Goal: Information Seeking & Learning: Learn about a topic

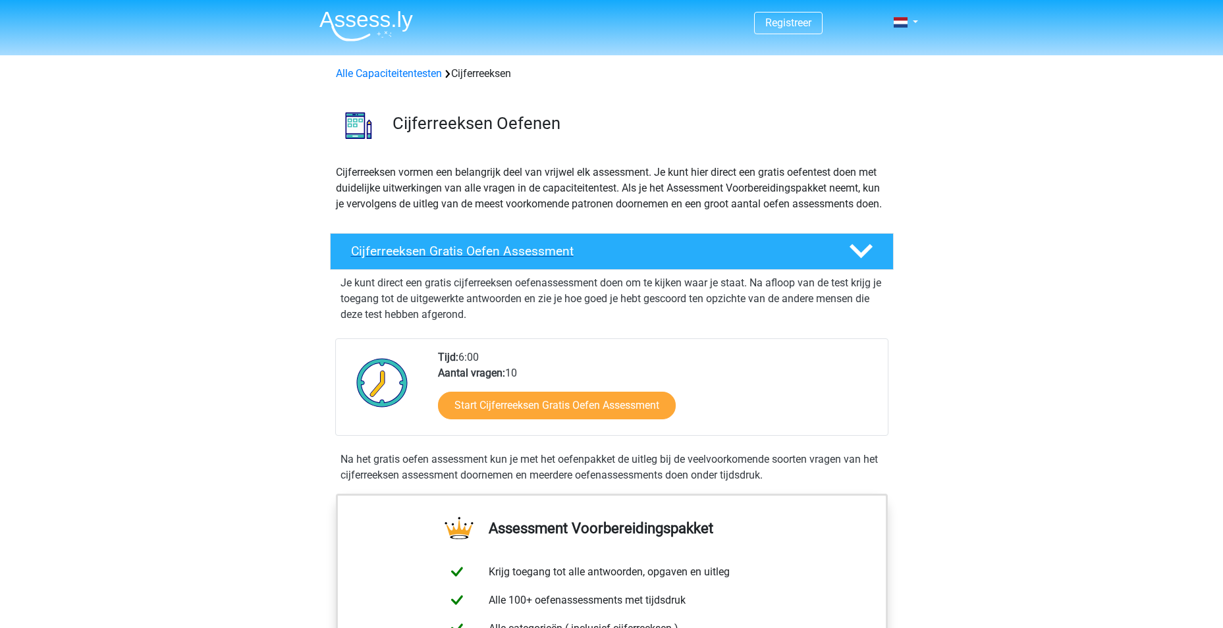
click at [539, 259] on h4 "Cijferreeksen Gratis Oefen Assessment" at bounding box center [589, 251] width 477 height 15
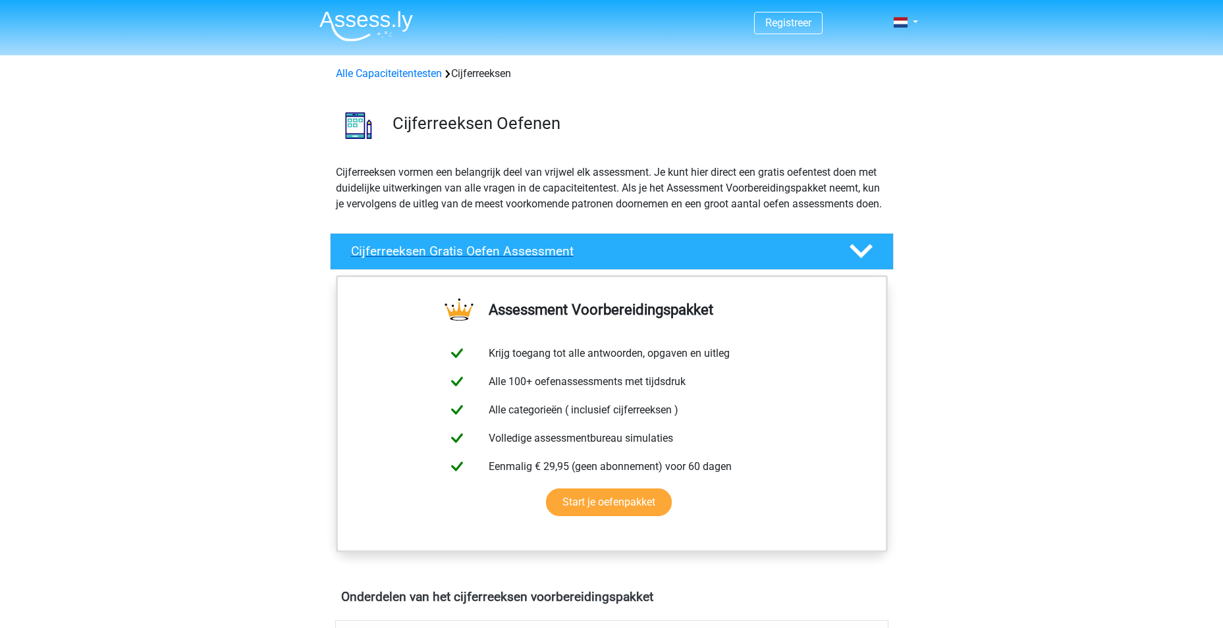
click at [720, 270] on div "Cijferreeksen Gratis Oefen Assessment" at bounding box center [612, 251] width 564 height 37
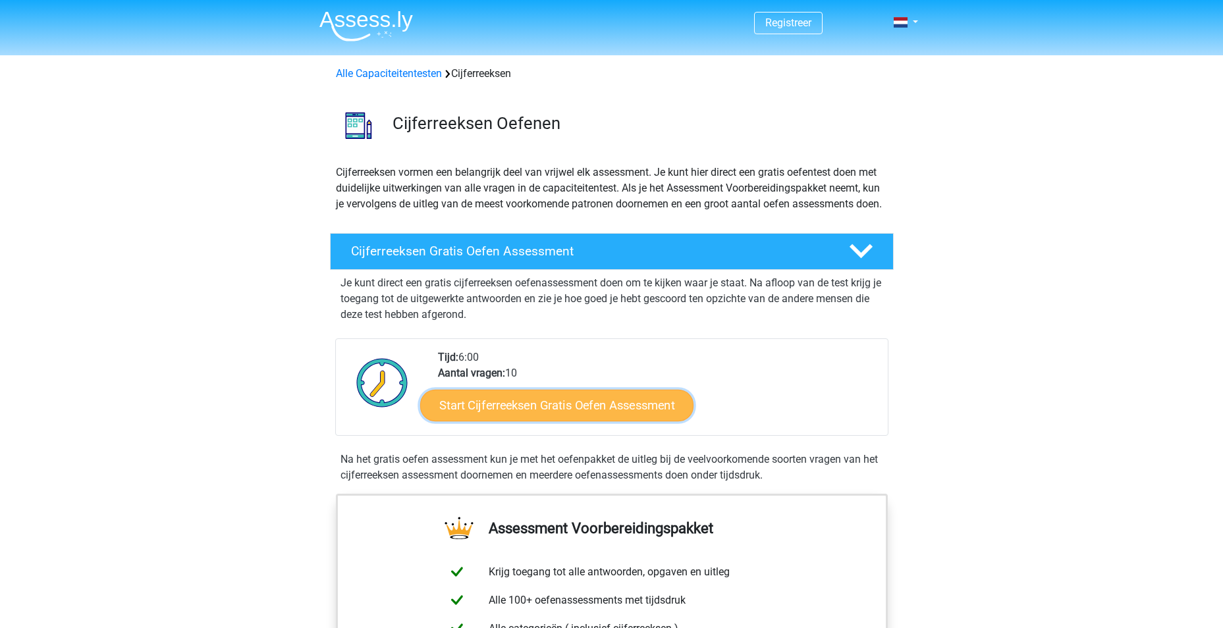
click at [533, 418] on link "Start Cijferreeksen Gratis Oefen Assessment" at bounding box center [556, 405] width 273 height 32
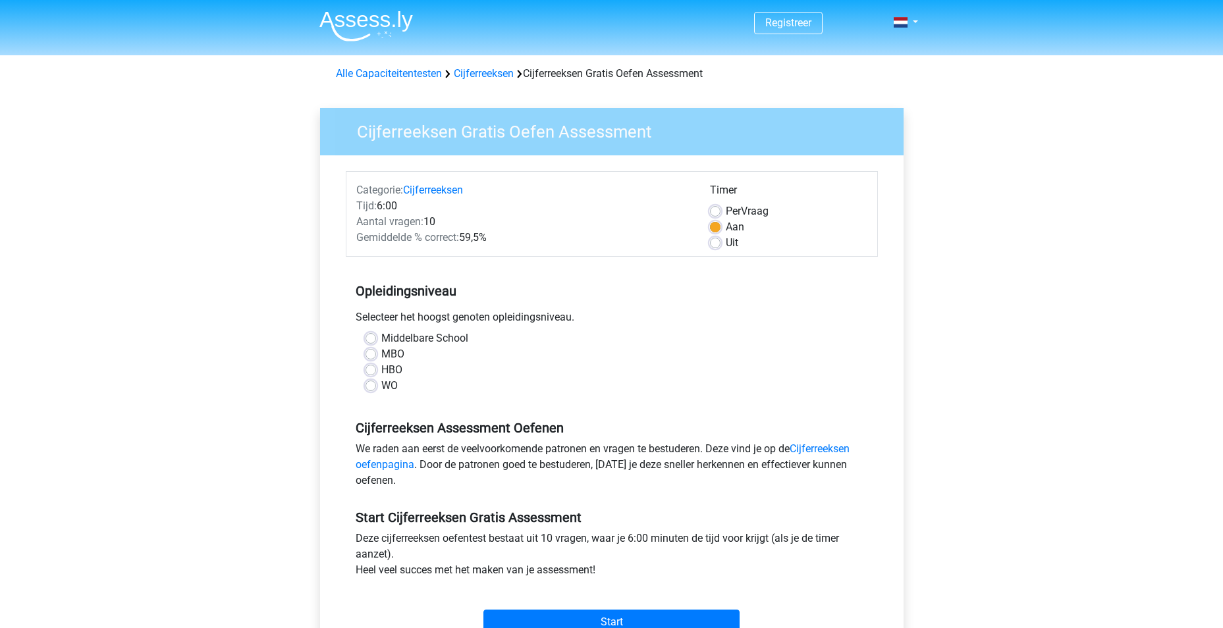
click at [399, 369] on label "HBO" at bounding box center [391, 370] width 21 height 16
click at [376, 369] on input "HBO" at bounding box center [370, 368] width 11 height 13
radio input "true"
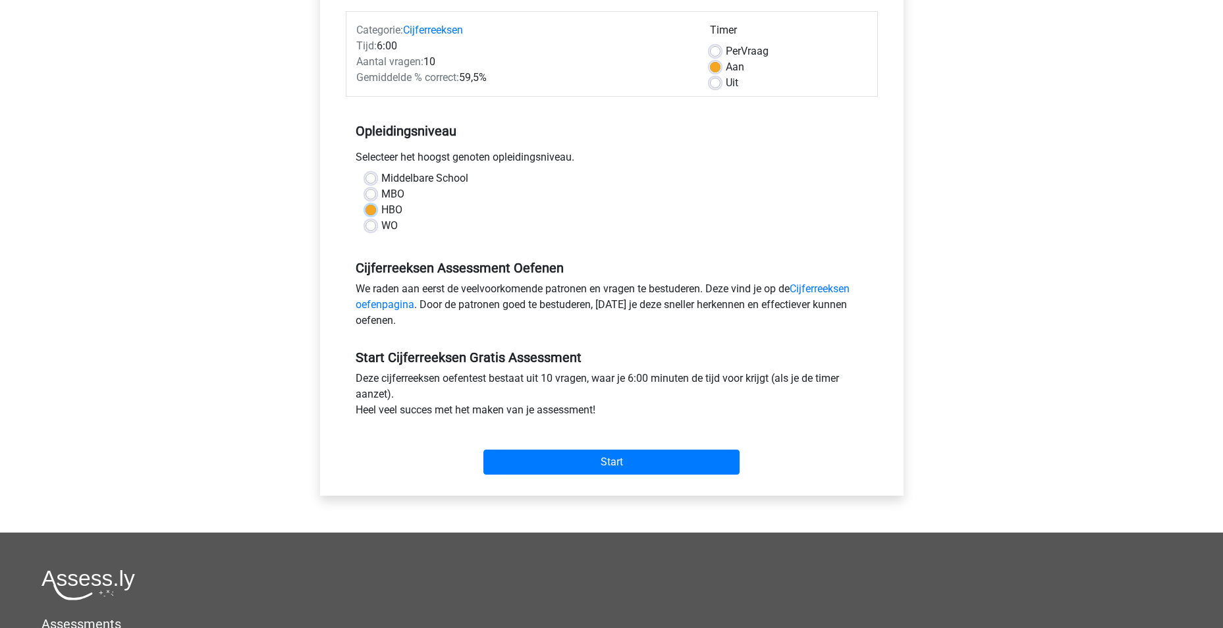
scroll to position [197, 0]
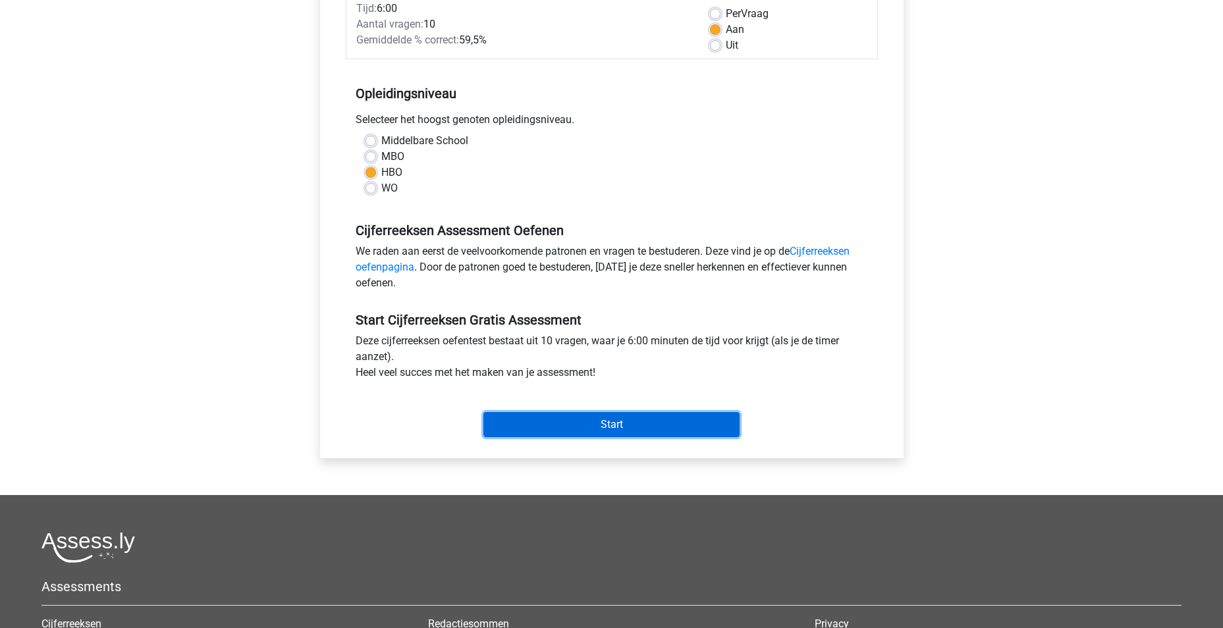
click at [609, 417] on input "Start" at bounding box center [611, 424] width 256 height 25
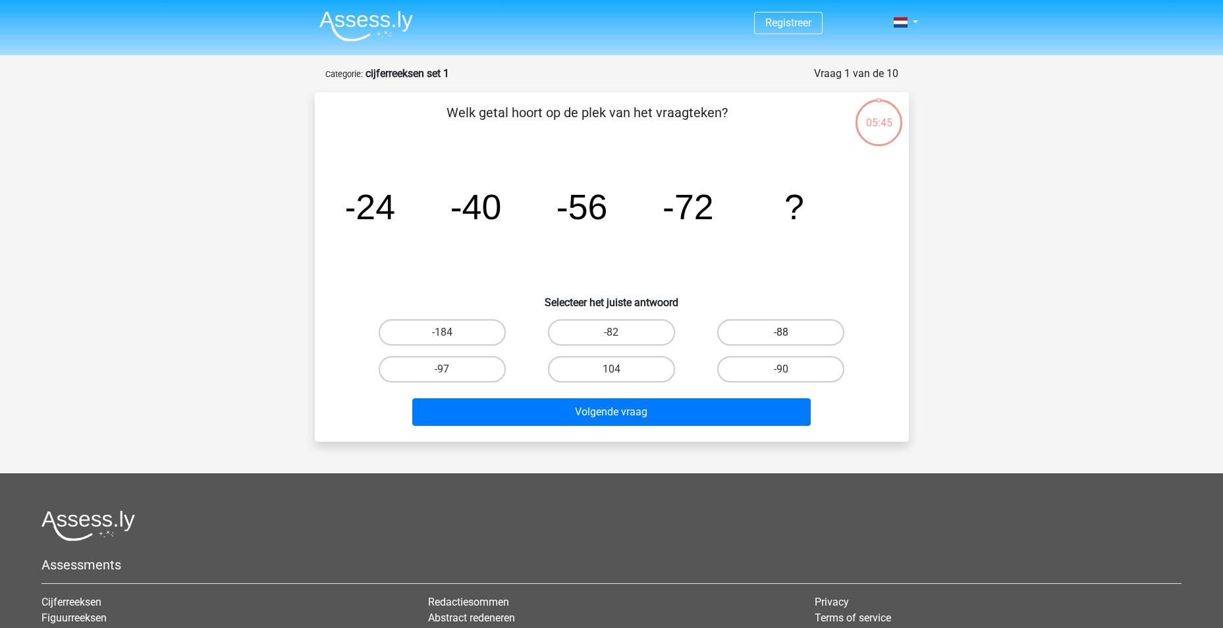
click at [778, 334] on label "-88" at bounding box center [780, 332] width 127 height 26
click at [781, 334] on input "-88" at bounding box center [785, 336] width 9 height 9
radio input "true"
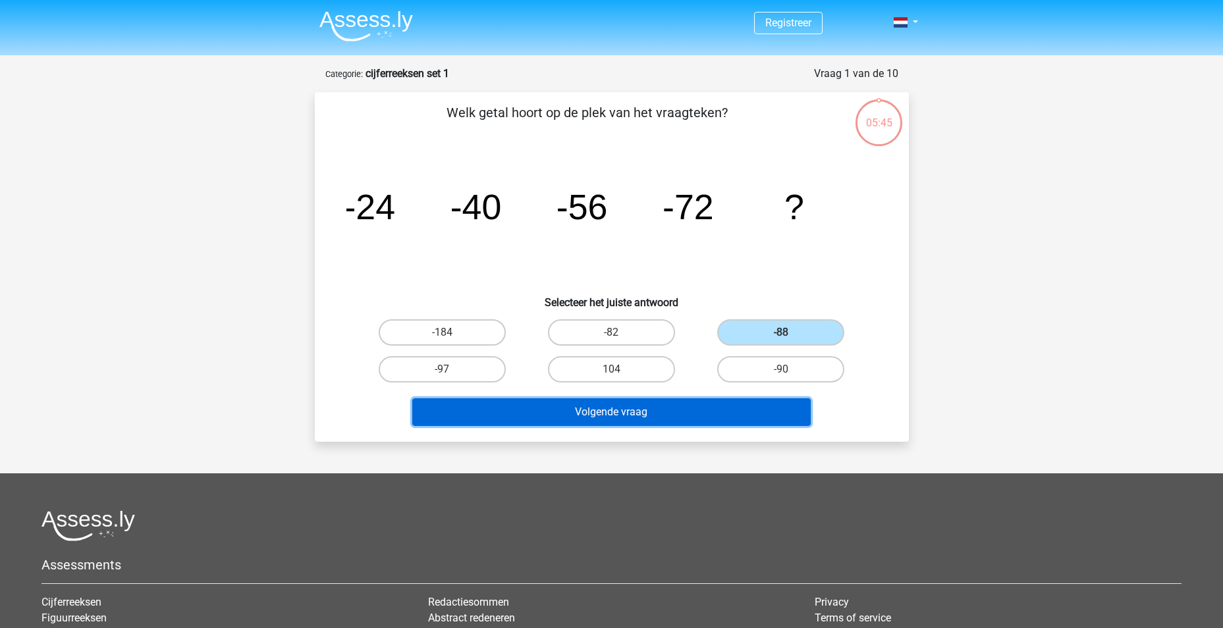
click at [677, 411] on button "Volgende vraag" at bounding box center [611, 412] width 398 height 28
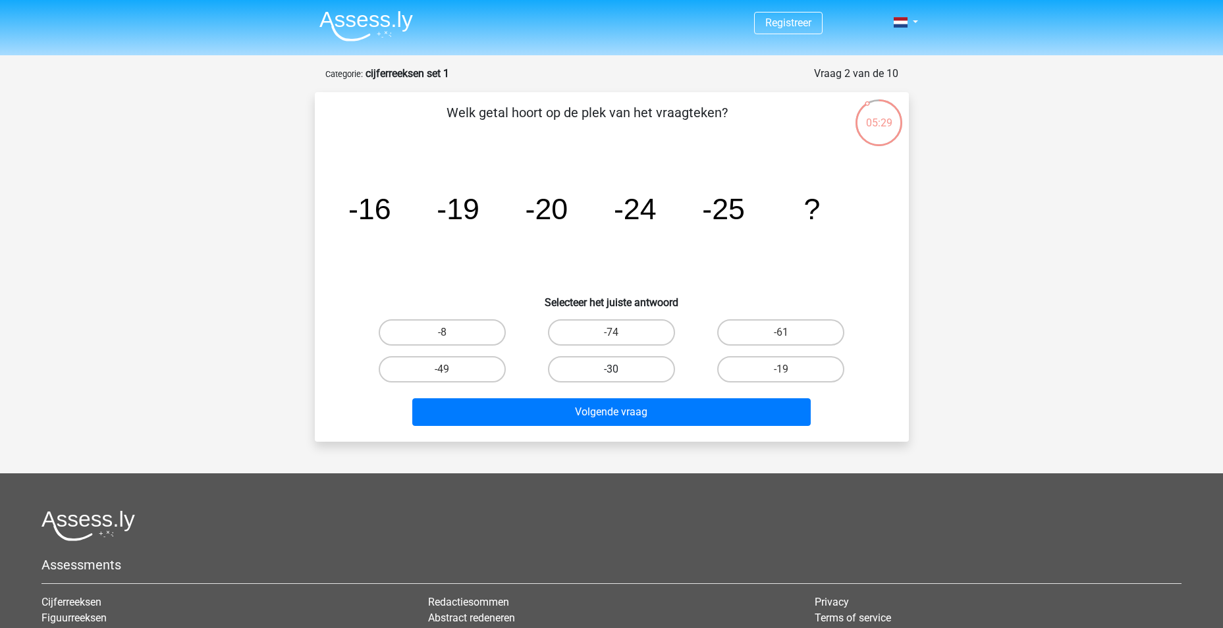
click at [660, 368] on label "-30" at bounding box center [611, 369] width 127 height 26
click at [619, 369] on input "-30" at bounding box center [615, 373] width 9 height 9
radio input "true"
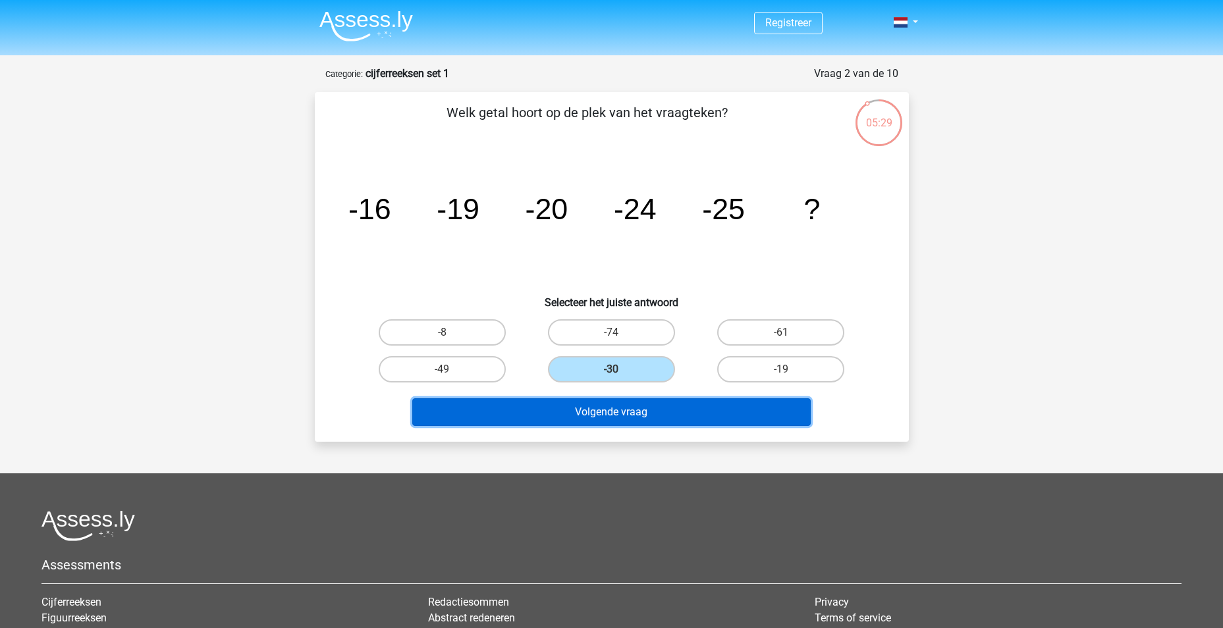
click at [650, 420] on button "Volgende vraag" at bounding box center [611, 412] width 398 height 28
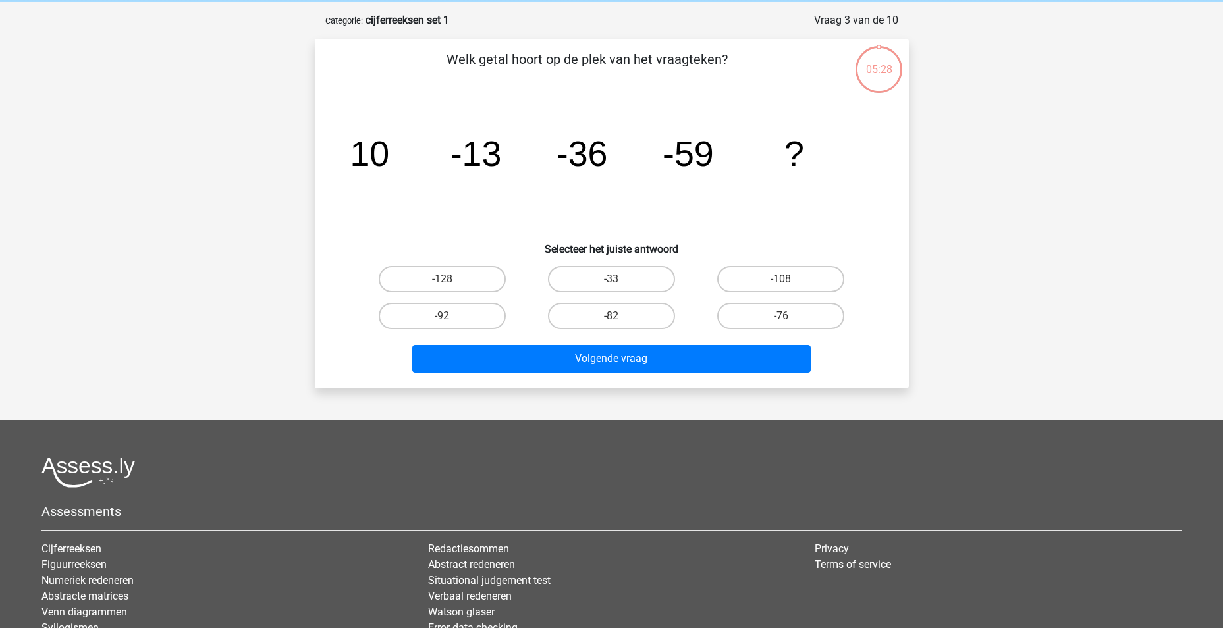
scroll to position [66, 0]
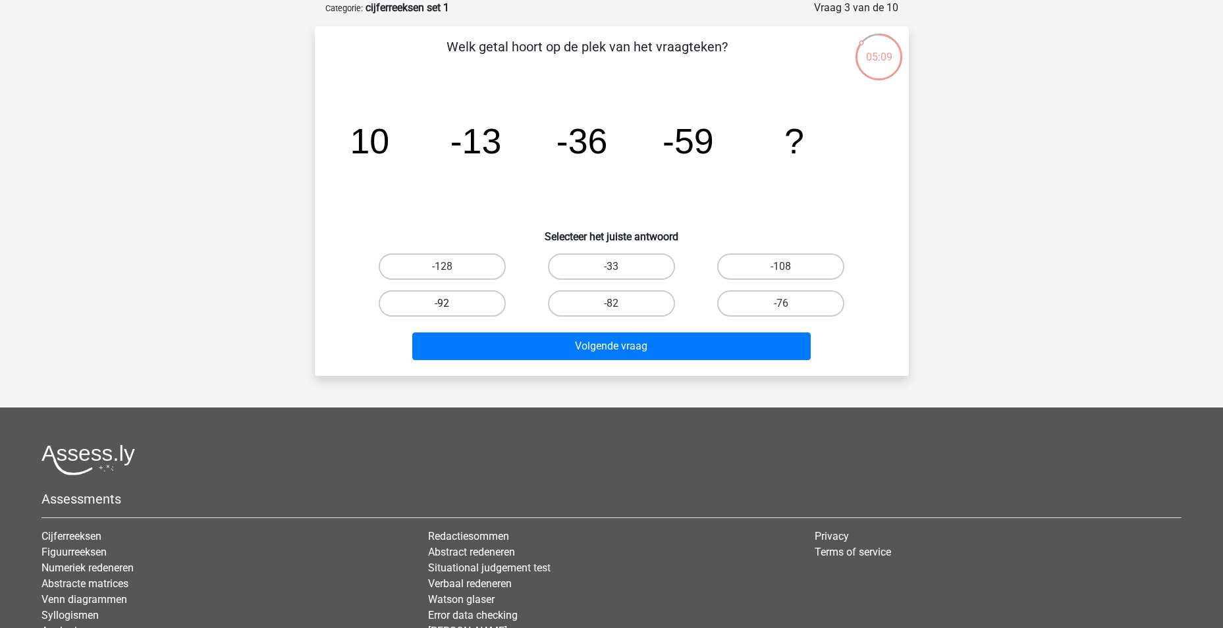
click at [452, 297] on label "-92" at bounding box center [442, 303] width 127 height 26
click at [450, 303] on input "-92" at bounding box center [446, 307] width 9 height 9
radio input "true"
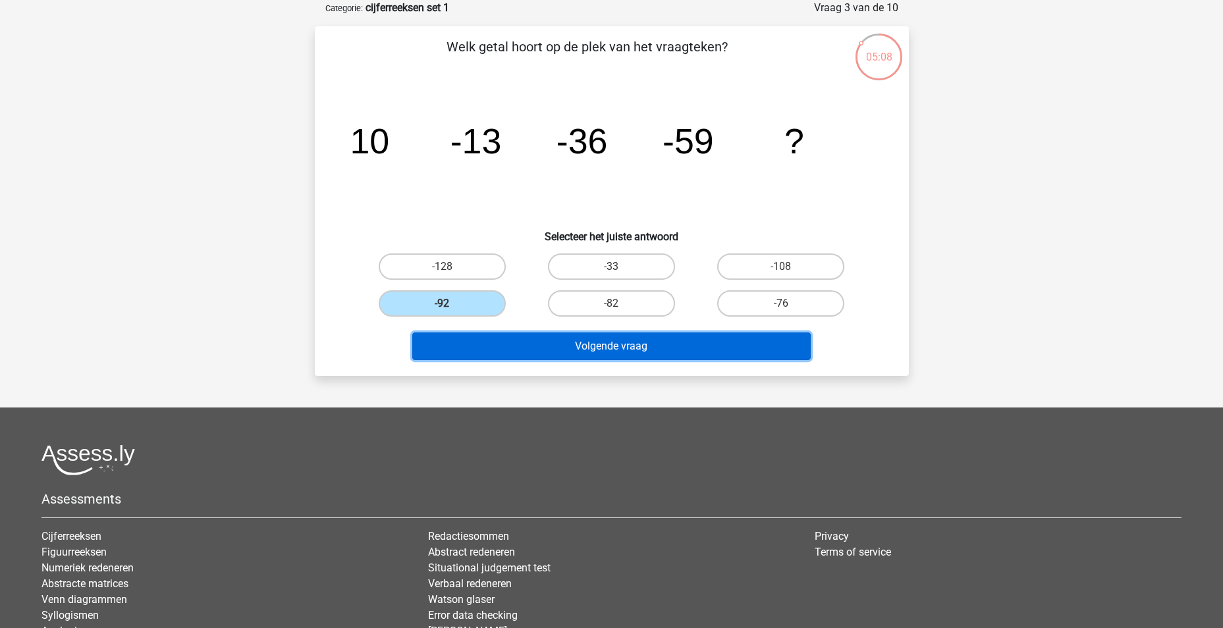
click at [633, 342] on button "Volgende vraag" at bounding box center [611, 346] width 398 height 28
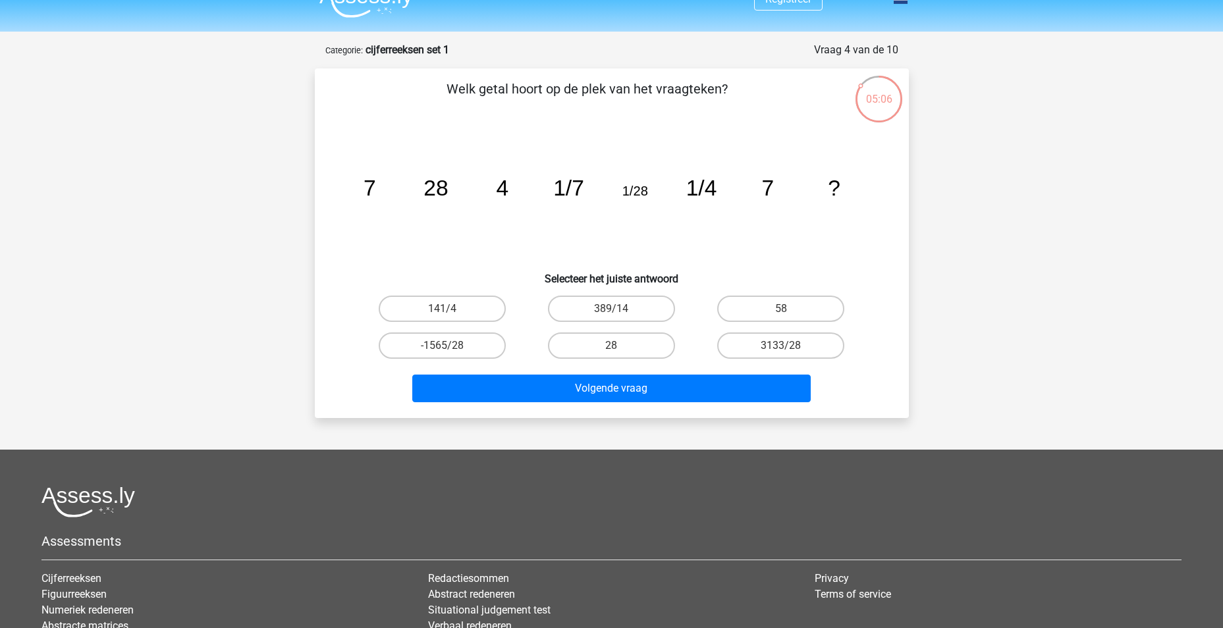
scroll to position [0, 0]
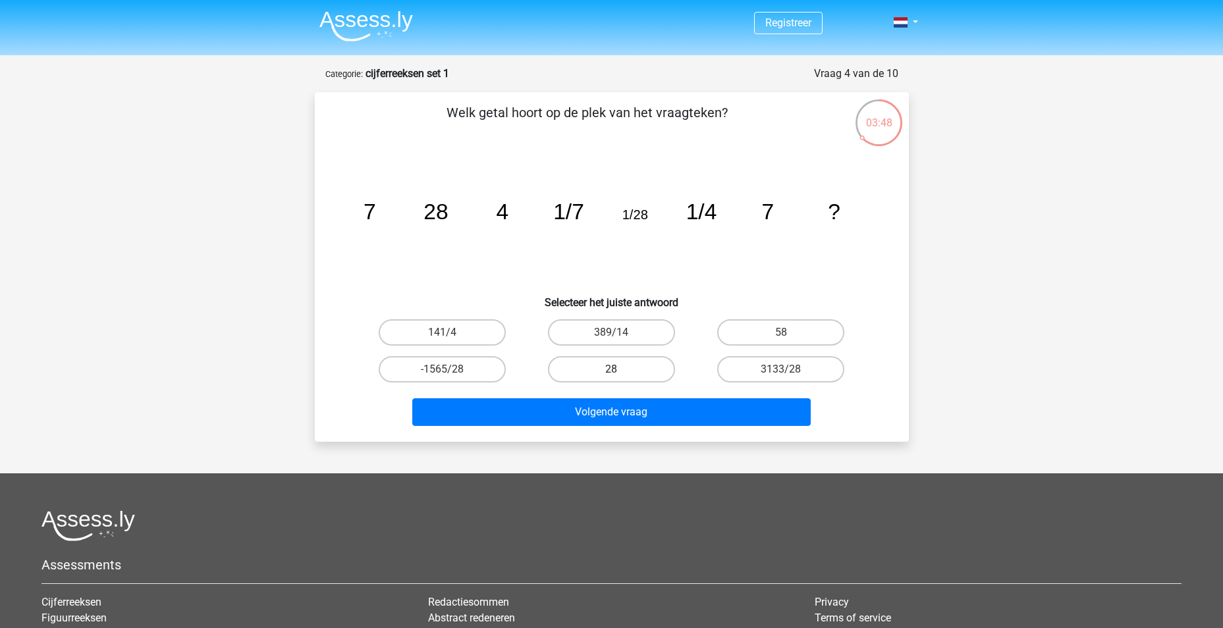
click at [647, 365] on label "28" at bounding box center [611, 369] width 127 height 26
click at [619, 369] on input "28" at bounding box center [615, 373] width 9 height 9
radio input "true"
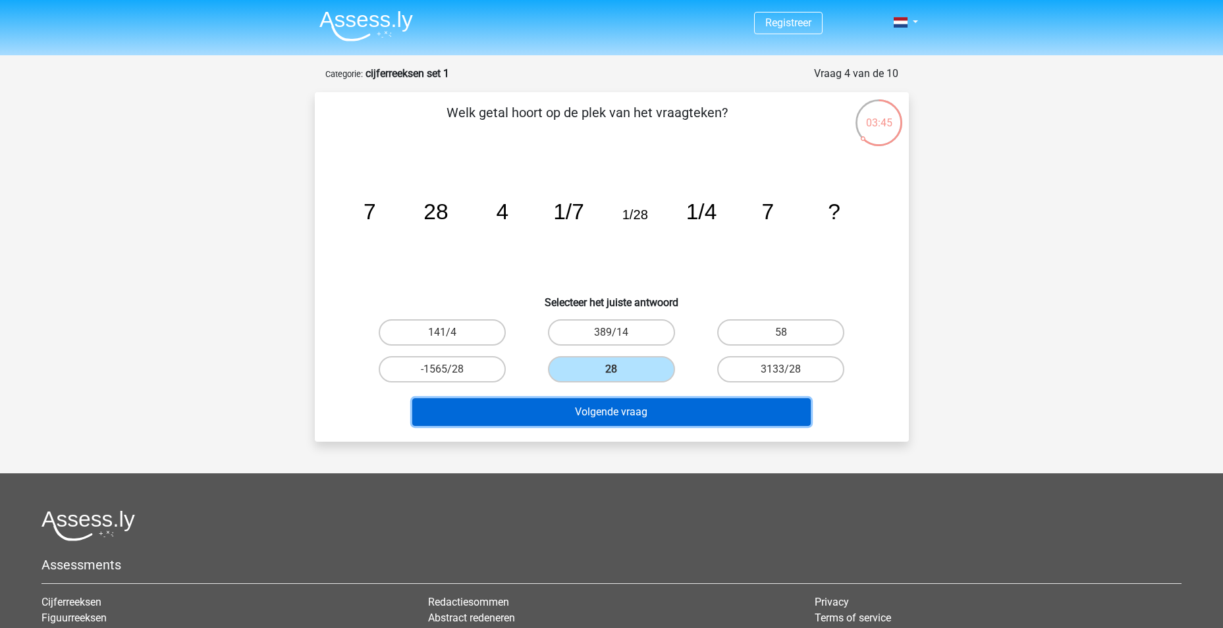
click at [657, 415] on button "Volgende vraag" at bounding box center [611, 412] width 398 height 28
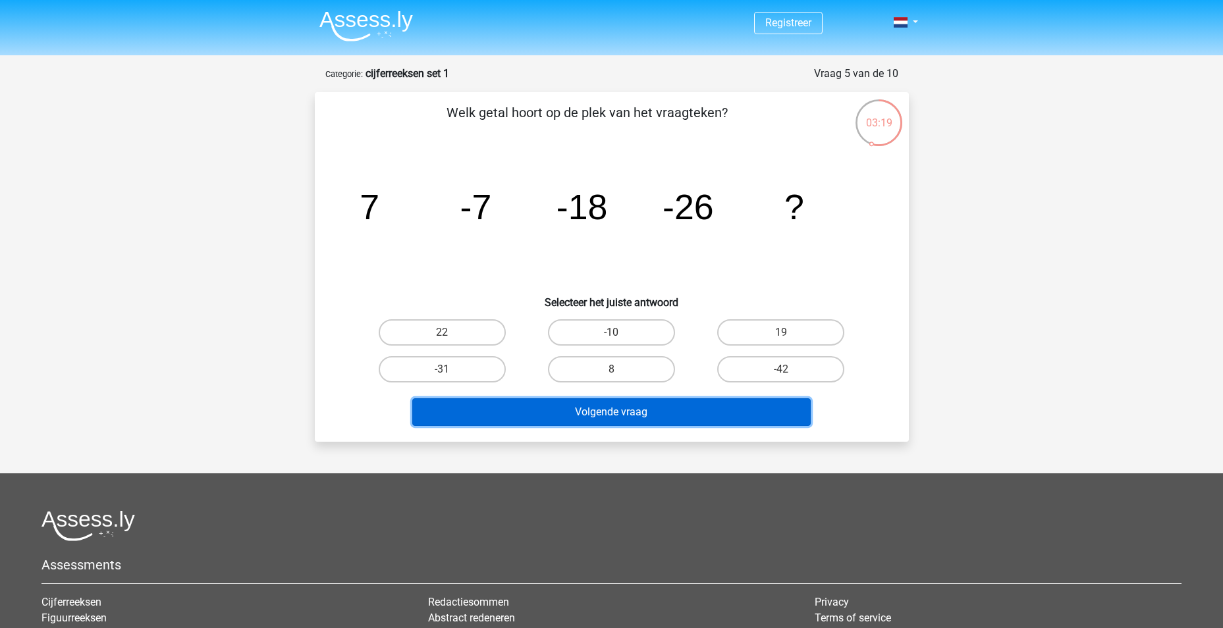
click at [625, 410] on button "Volgende vraag" at bounding box center [611, 412] width 398 height 28
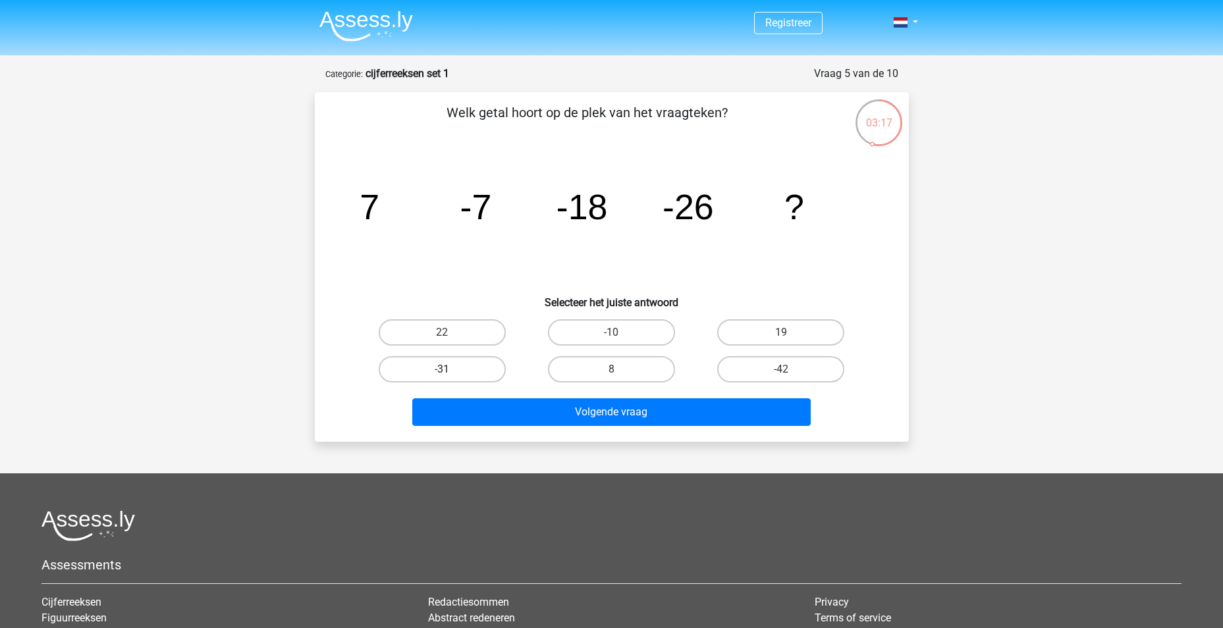
click at [402, 361] on label "-31" at bounding box center [442, 369] width 127 height 26
click at [442, 369] on input "-31" at bounding box center [446, 373] width 9 height 9
radio input "true"
click at [631, 330] on label "-10" at bounding box center [611, 332] width 127 height 26
click at [619, 332] on input "-10" at bounding box center [615, 336] width 9 height 9
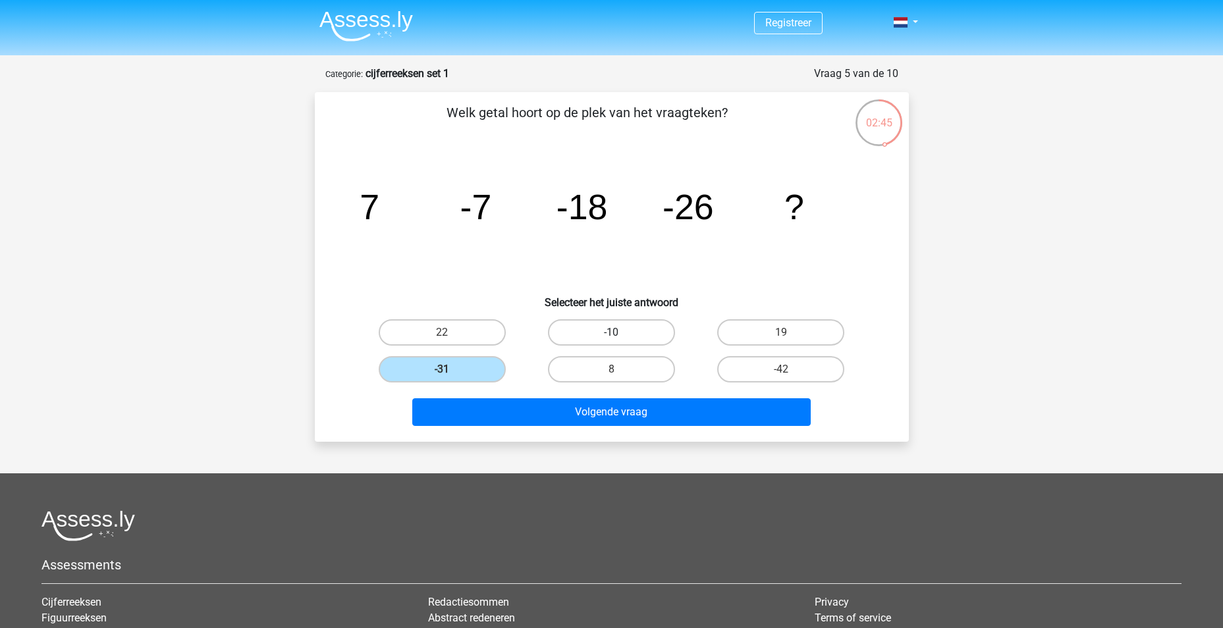
radio input "true"
click at [476, 369] on label "-31" at bounding box center [442, 369] width 127 height 26
click at [450, 369] on input "-31" at bounding box center [446, 373] width 9 height 9
radio input "true"
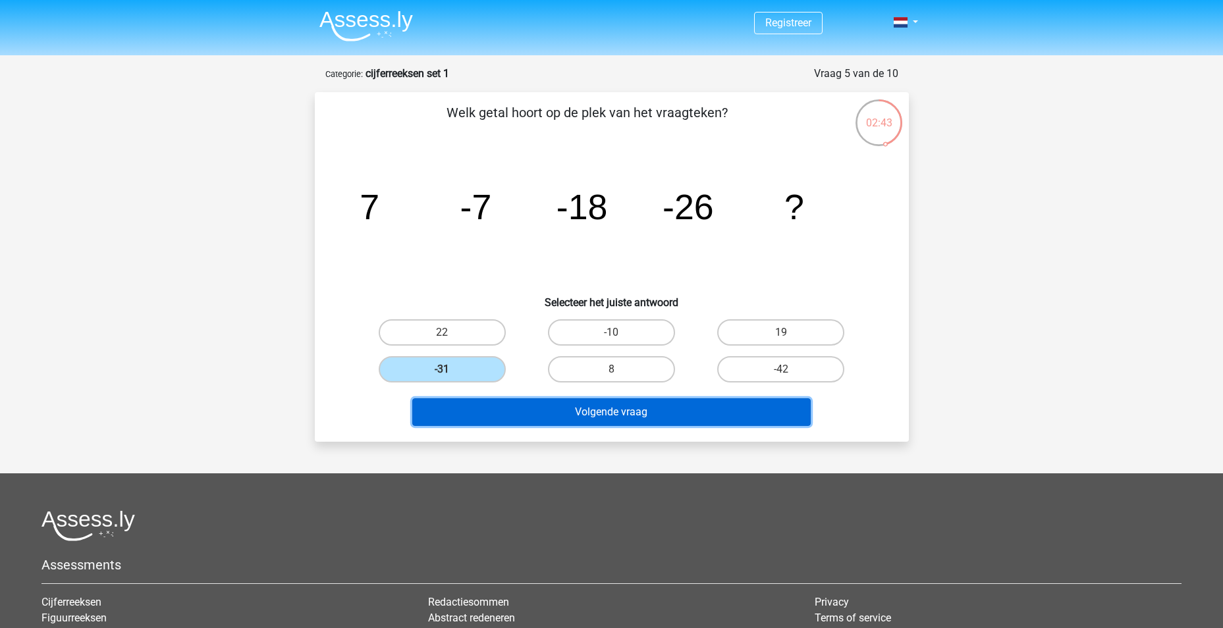
click at [603, 406] on button "Volgende vraag" at bounding box center [611, 412] width 398 height 28
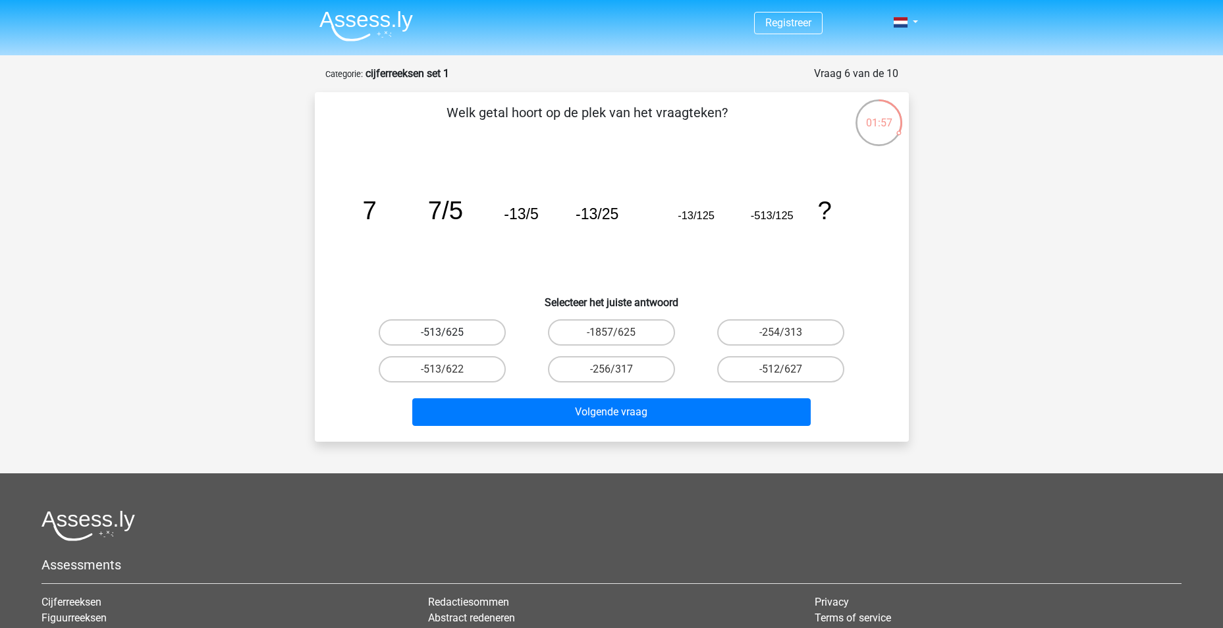
click at [469, 330] on label "-513/625" at bounding box center [442, 332] width 127 height 26
click at [450, 332] on input "-513/625" at bounding box center [446, 336] width 9 height 9
radio input "true"
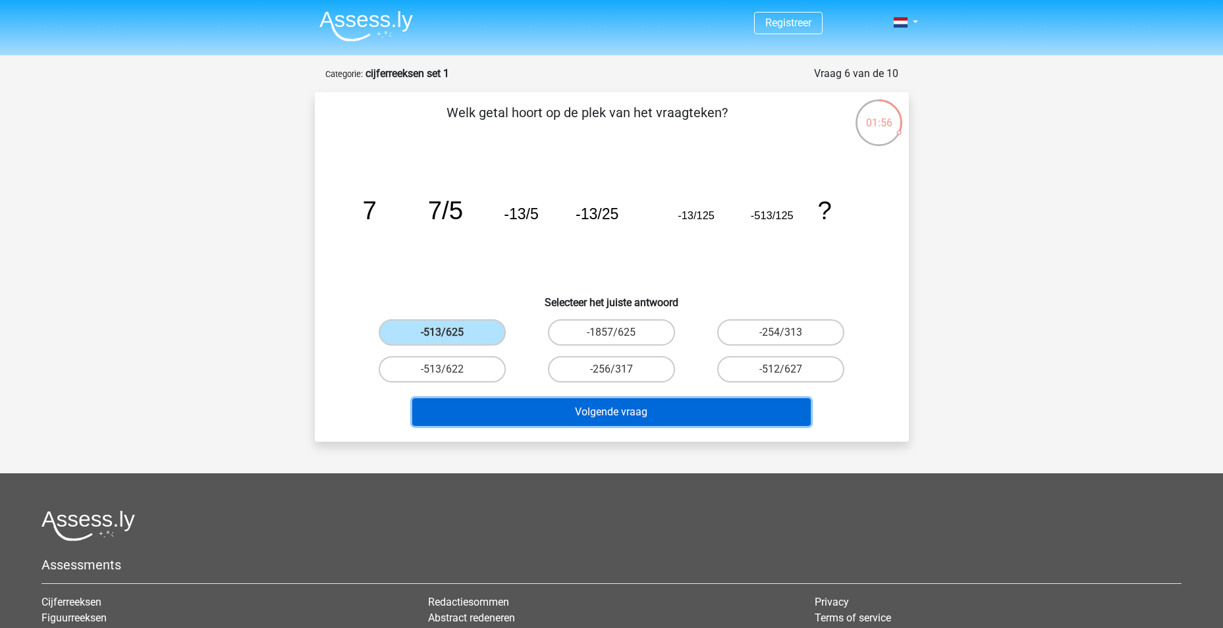
click at [628, 409] on button "Volgende vraag" at bounding box center [611, 412] width 398 height 28
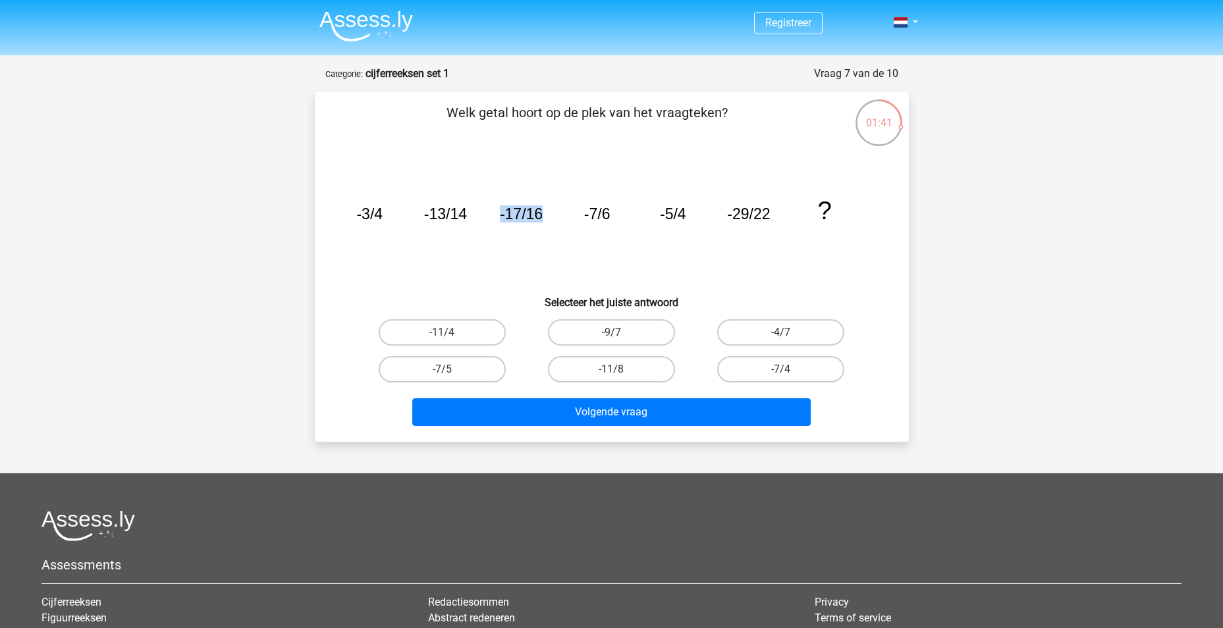
drag, startPoint x: 500, startPoint y: 211, endPoint x: 581, endPoint y: 208, distance: 81.0
click at [582, 207] on icon "image/svg+xml -3/4 -13/14 -17/16 -7/6 -5/4 -29/22 ?" at bounding box center [611, 219] width 531 height 133
drag, startPoint x: 581, startPoint y: 208, endPoint x: 533, endPoint y: 226, distance: 51.2
click at [533, 226] on icon "image/svg+xml -3/4 -13/14 -17/16 -7/6 -5/4 -29/22 ?" at bounding box center [611, 219] width 531 height 133
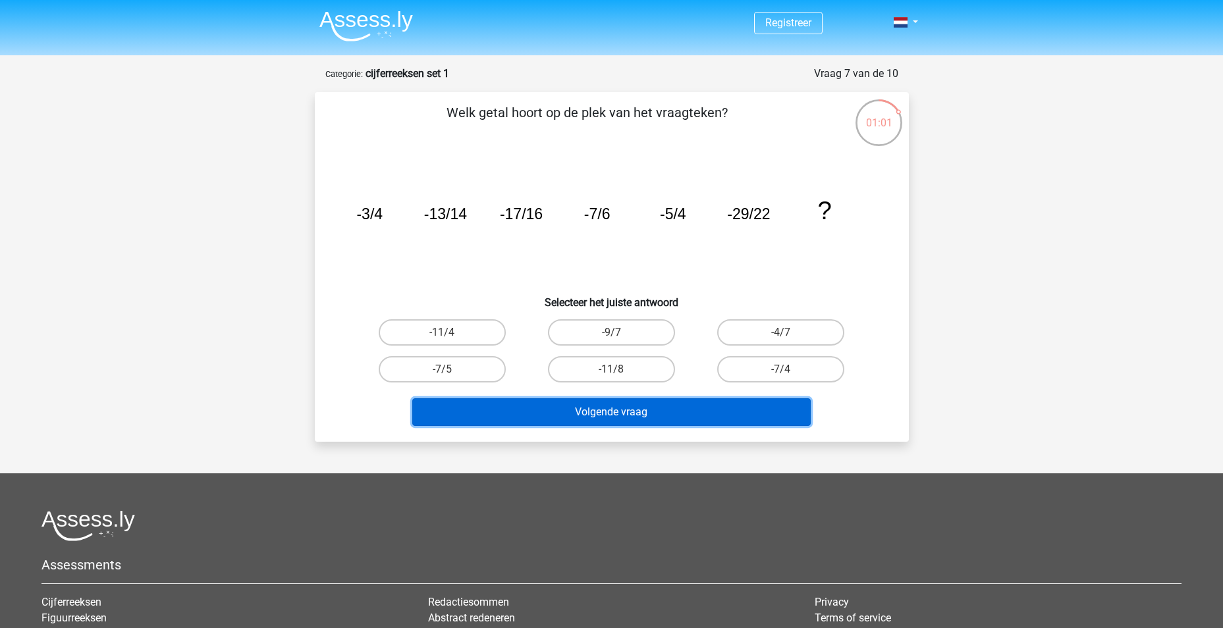
click at [644, 413] on button "Volgende vraag" at bounding box center [611, 412] width 398 height 28
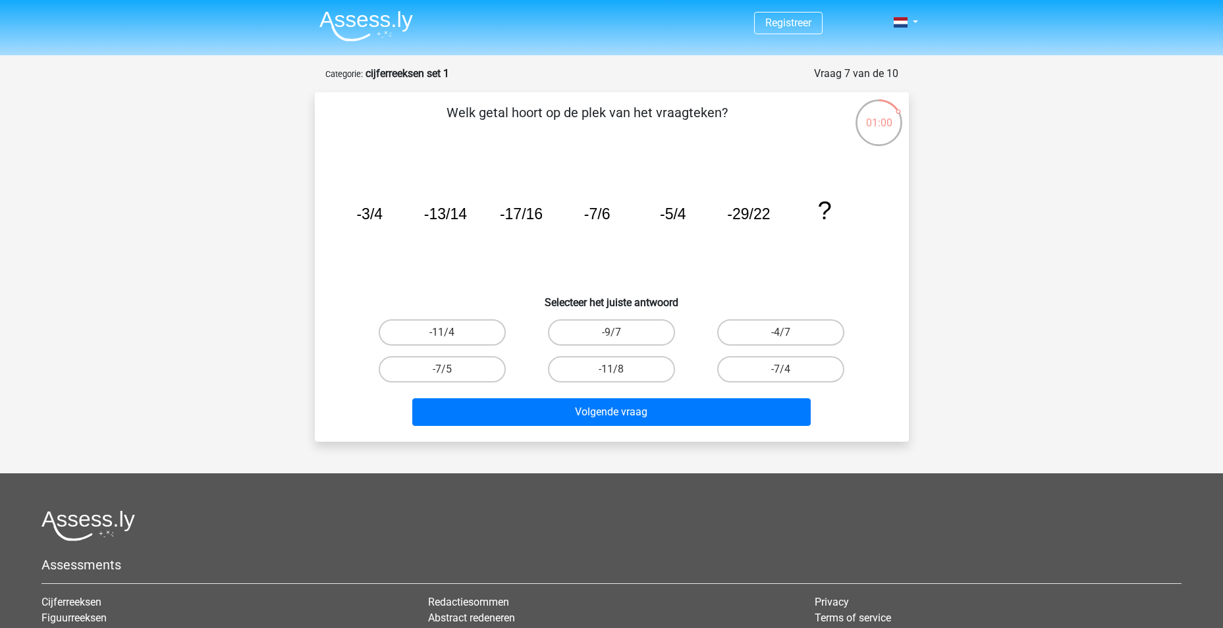
click at [720, 265] on icon "image/svg+xml -3/4 -13/14 -17/16 -7/6 -5/4 -29/22 ?" at bounding box center [611, 219] width 531 height 133
click at [451, 376] on label "-7/5" at bounding box center [442, 369] width 127 height 26
click at [450, 376] on input "-7/5" at bounding box center [446, 373] width 9 height 9
radio input "true"
click at [490, 302] on h6 "Selecteer het juiste antwoord" at bounding box center [612, 297] width 552 height 23
